Goal: Information Seeking & Learning: Learn about a topic

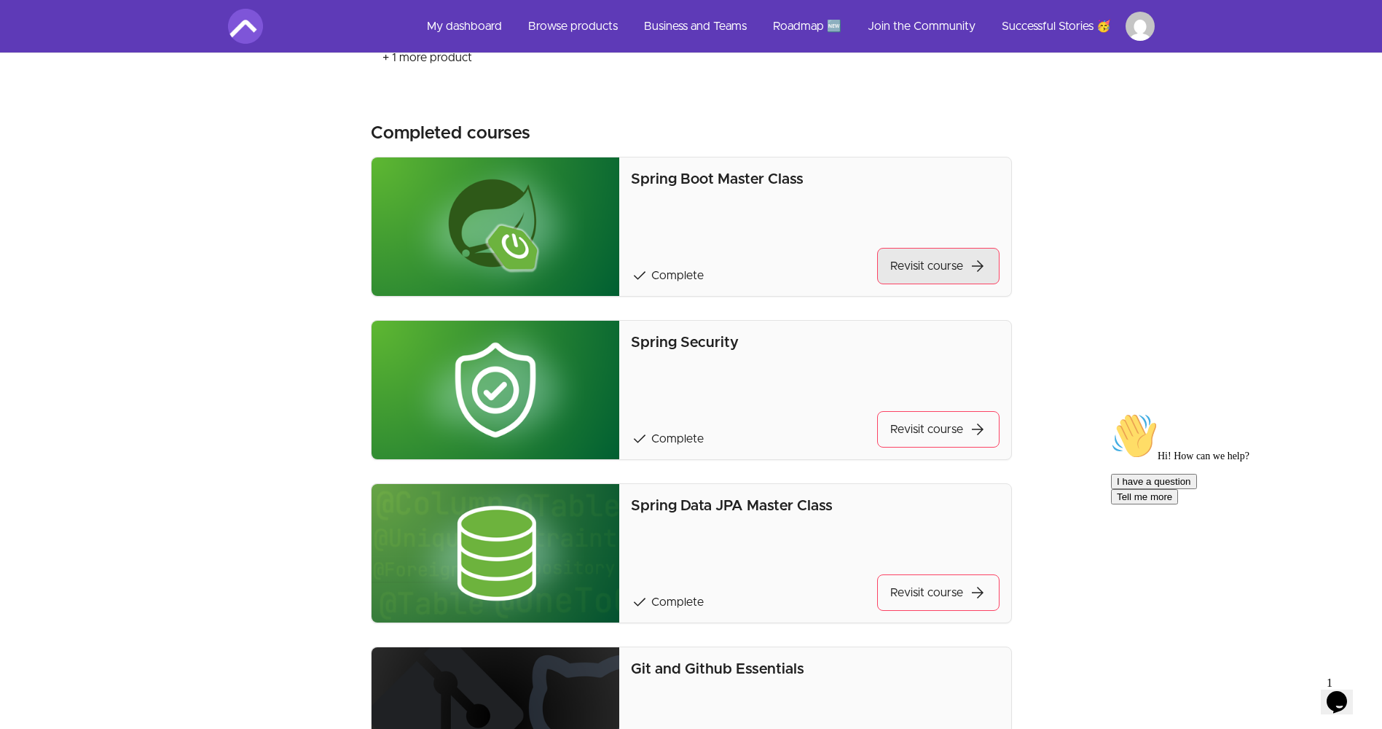
scroll to position [774, 0]
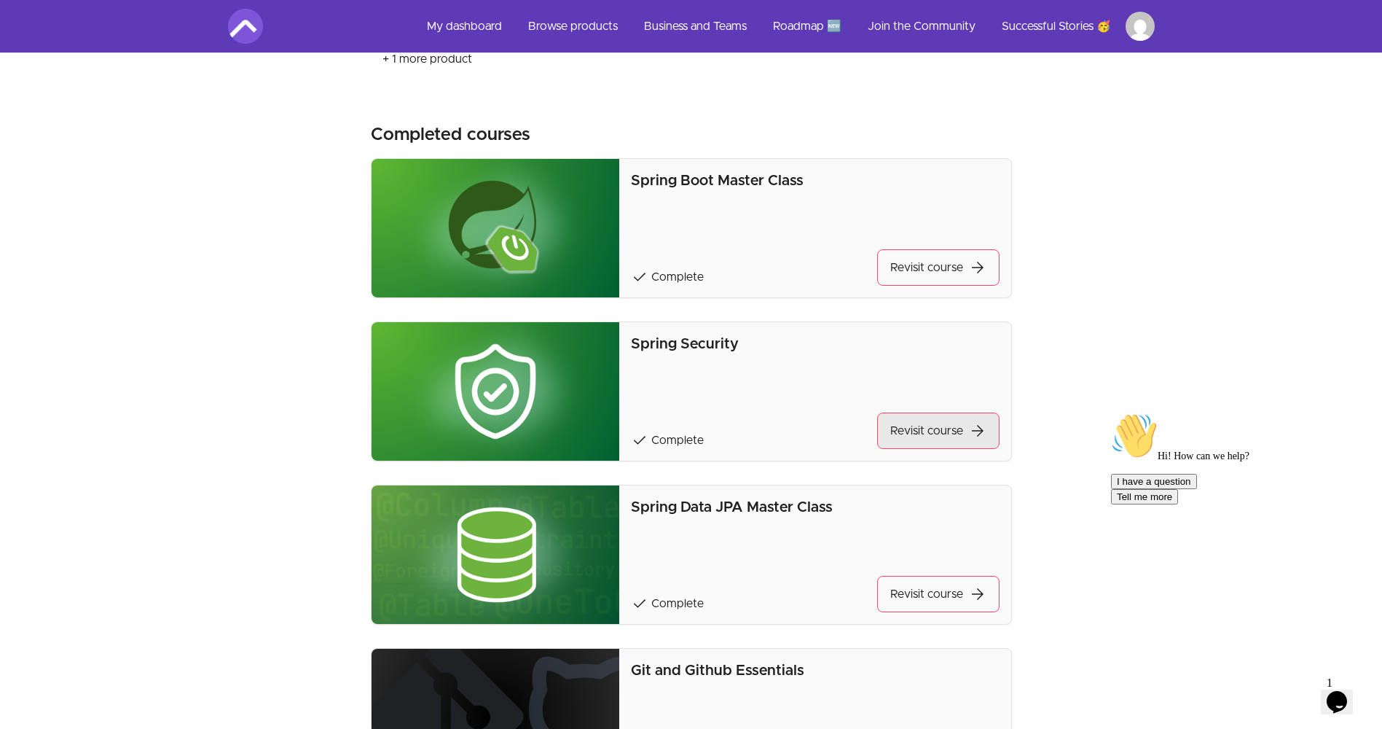
click at [940, 431] on link "Revisit course arrow_forward" at bounding box center [938, 430] width 122 height 36
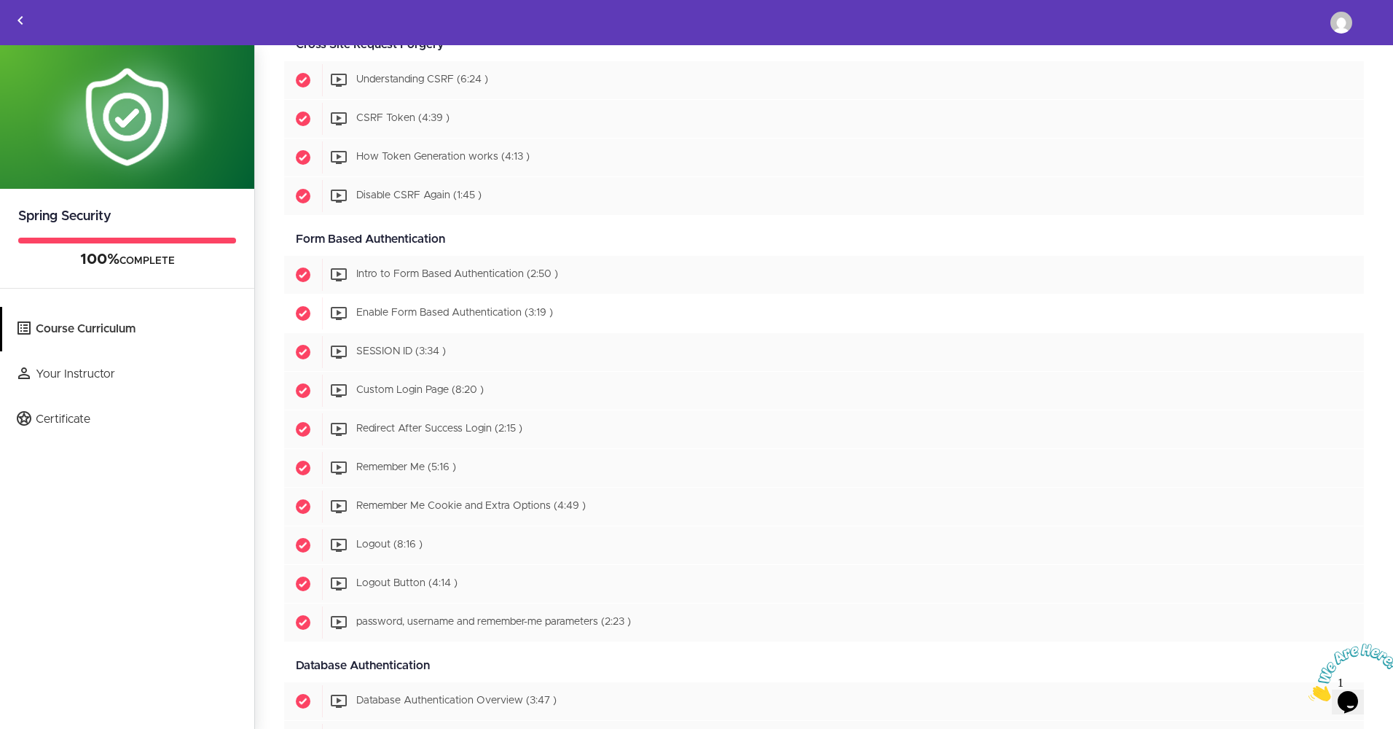
scroll to position [1398, 0]
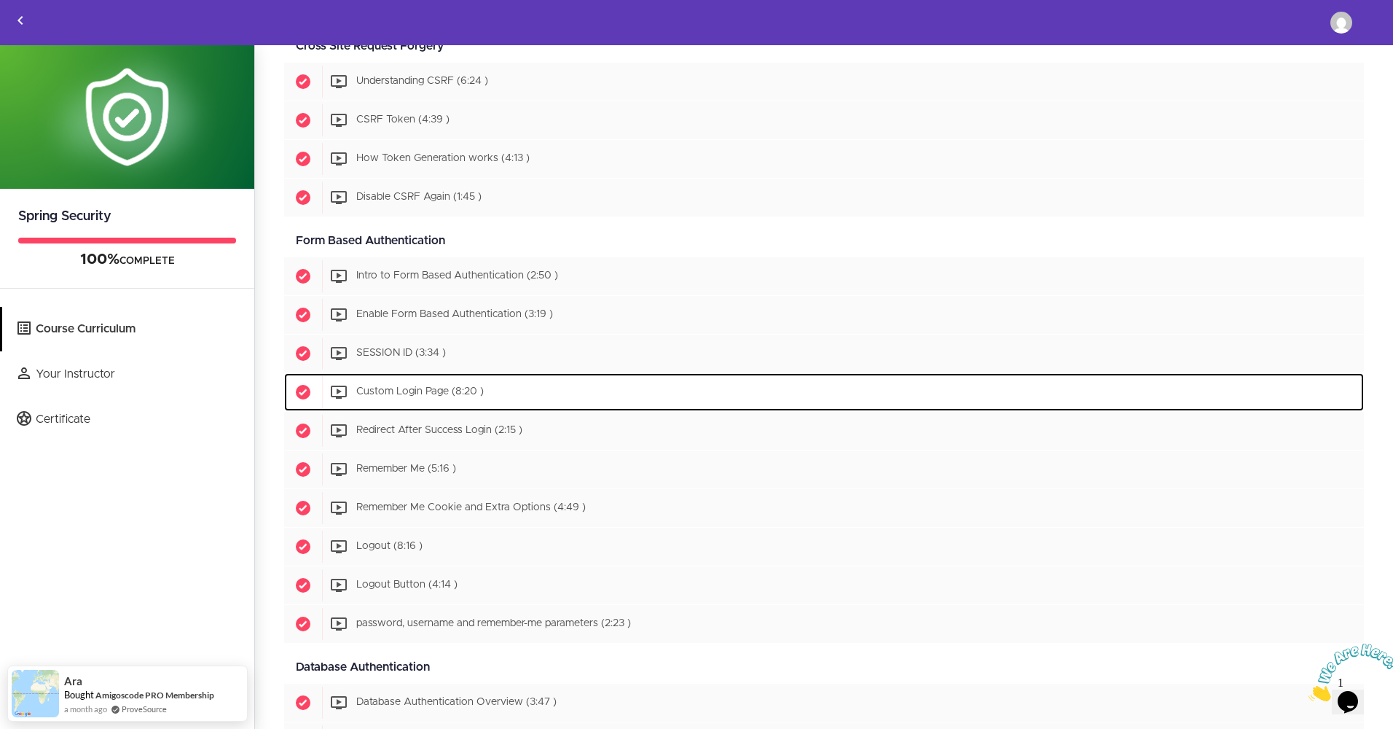
click at [552, 393] on div "Start Custom Login Page (8:20 )" at bounding box center [843, 392] width 1042 height 32
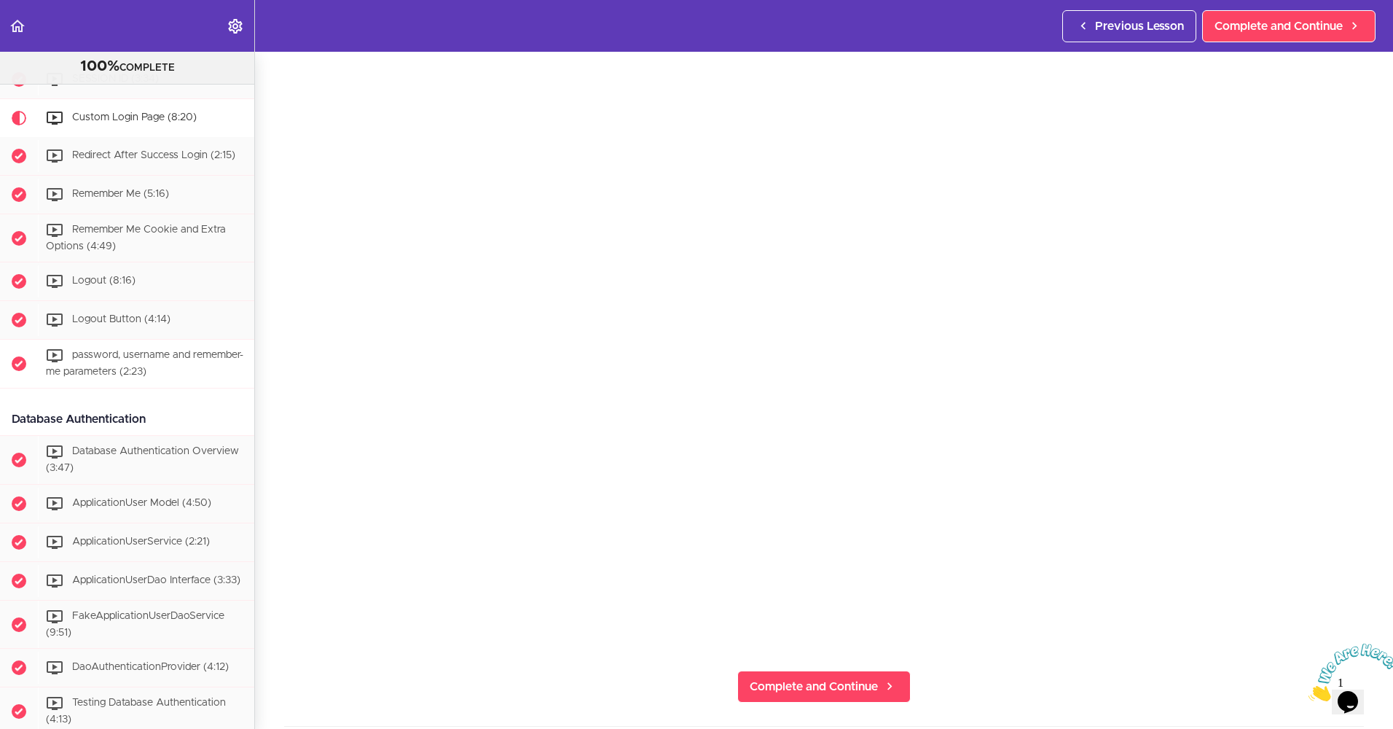
scroll to position [1745, 0]
click at [155, 471] on span "Database Authentication Overview (3:47)" at bounding box center [142, 458] width 193 height 27
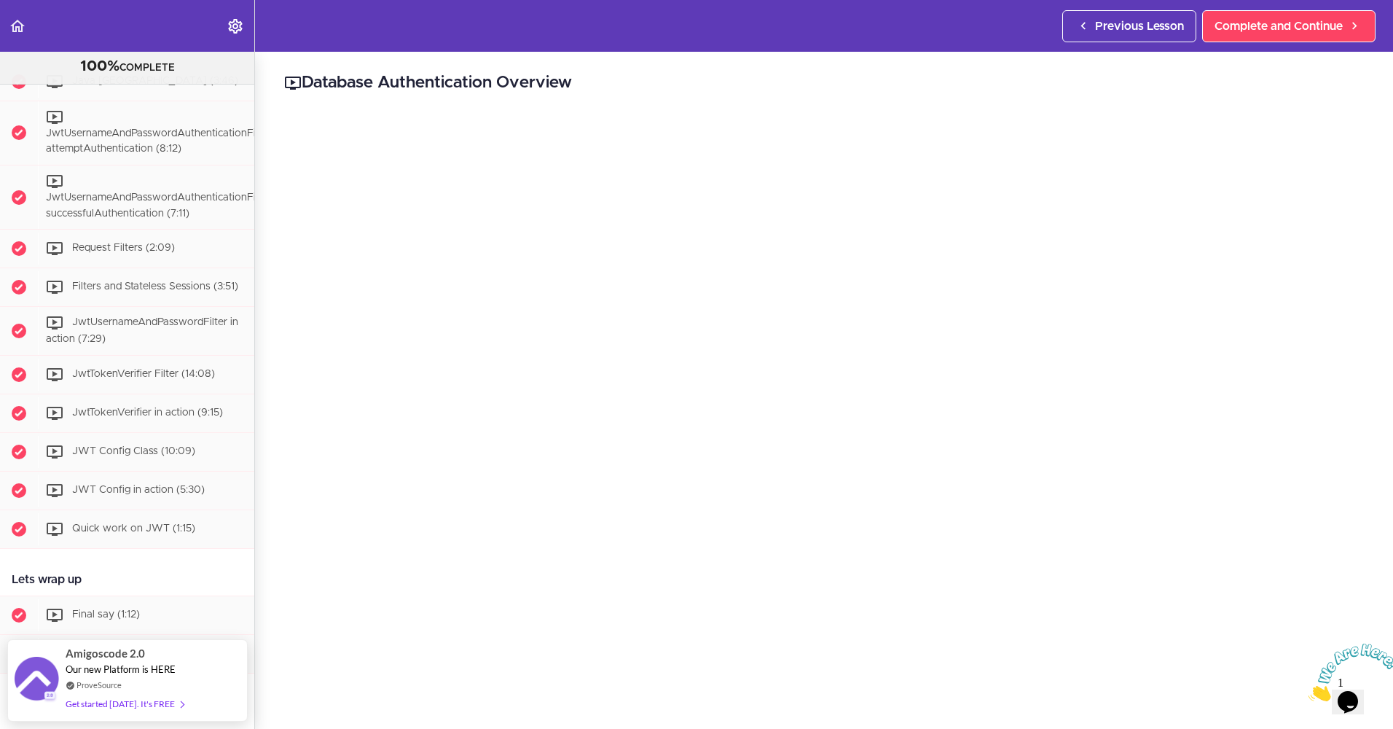
scroll to position [2668, 0]
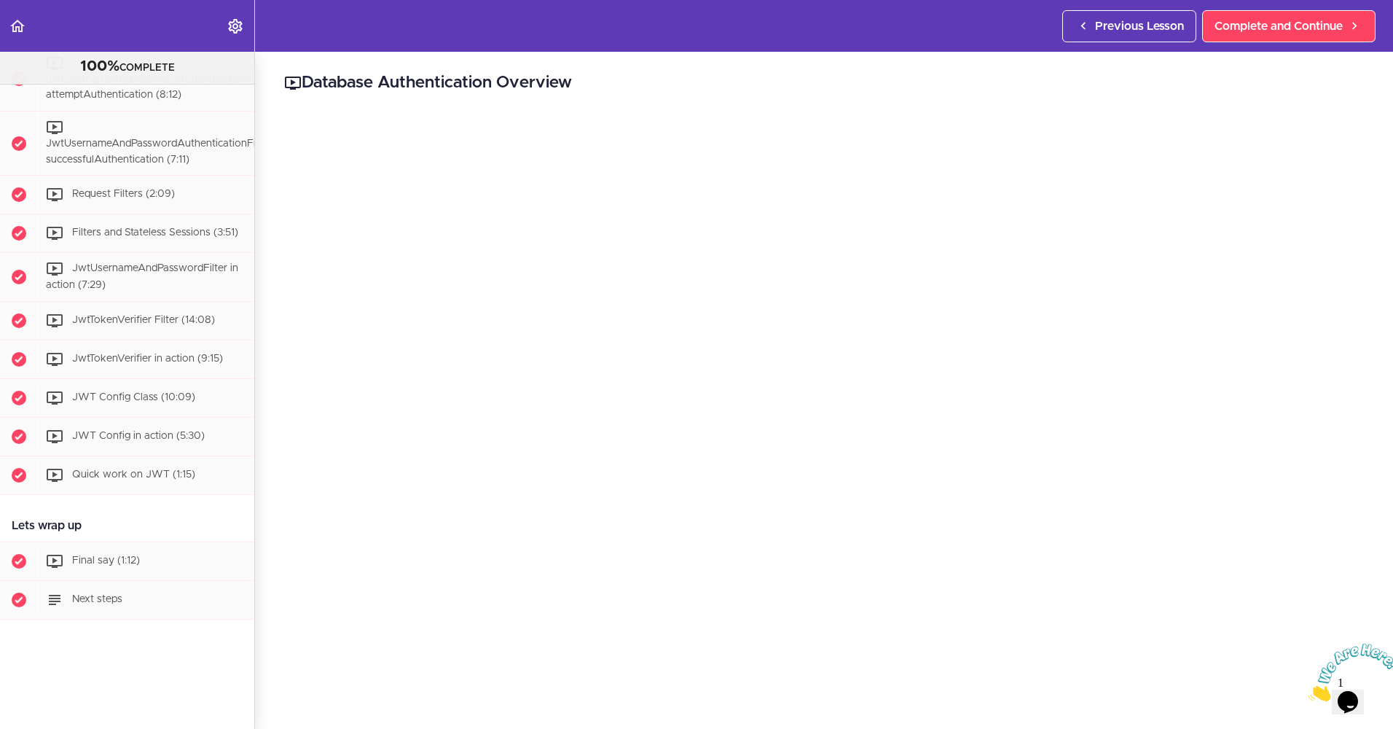
click at [1387, 643] on div at bounding box center [1348, 672] width 79 height 58
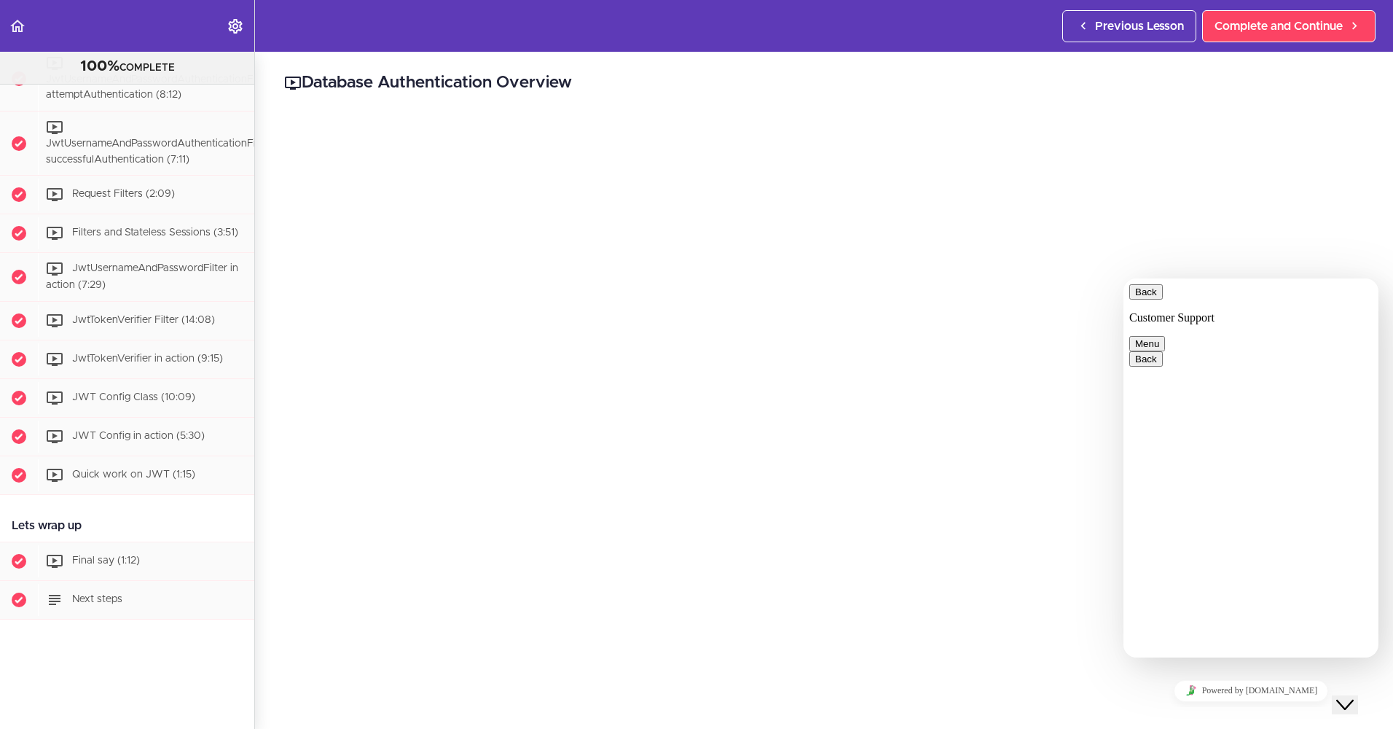
click at [1355, 695] on button "Close Chat This icon closes the chat window." at bounding box center [1345, 704] width 26 height 19
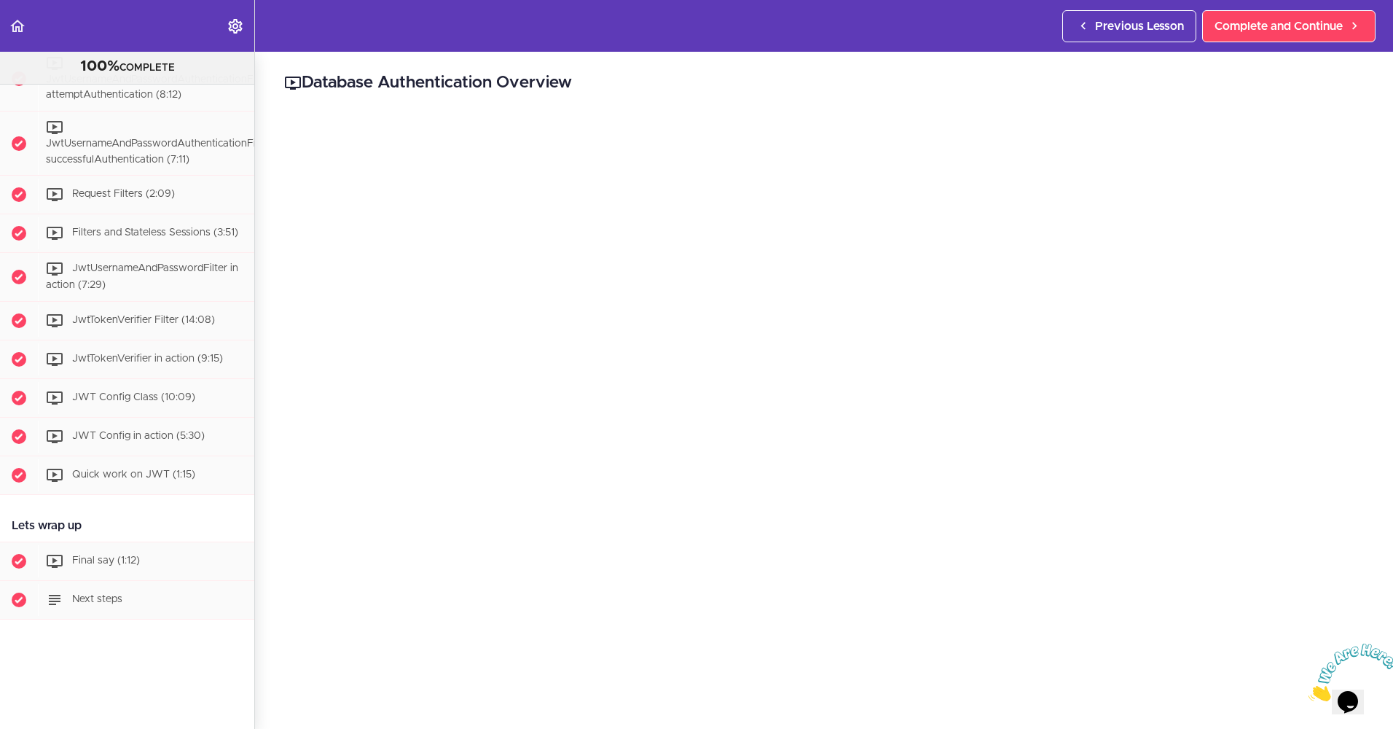
click at [1309, 691] on icon "Close" at bounding box center [1309, 697] width 0 height 12
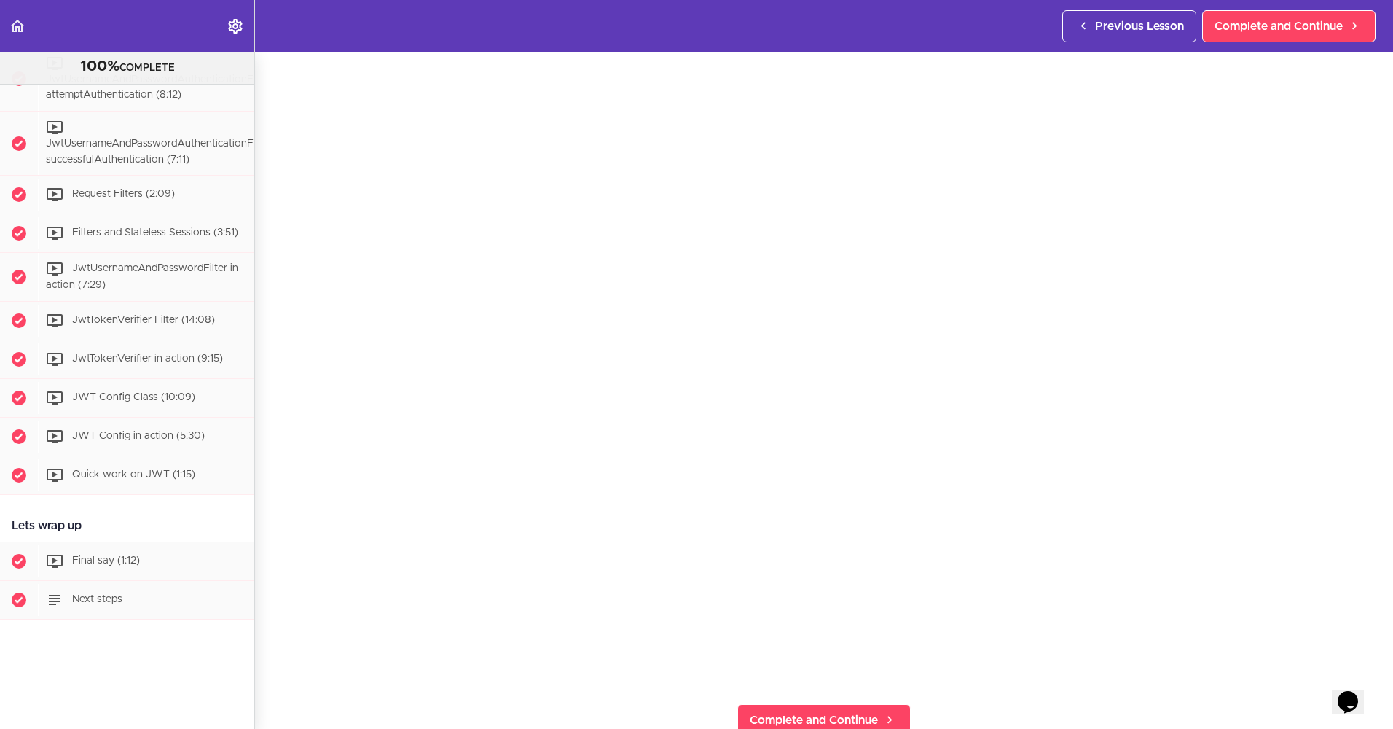
scroll to position [45, 0]
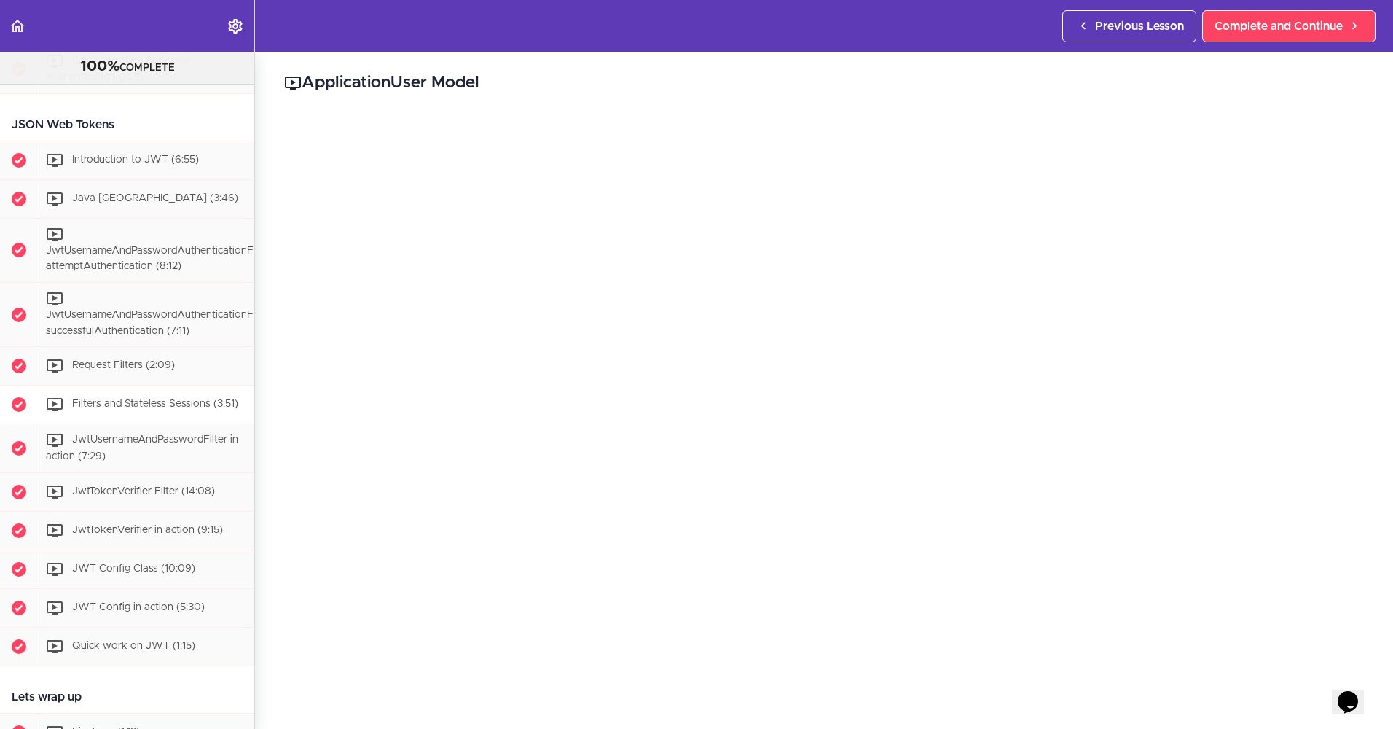
scroll to position [2434, 0]
